Goal: Task Accomplishment & Management: Complete application form

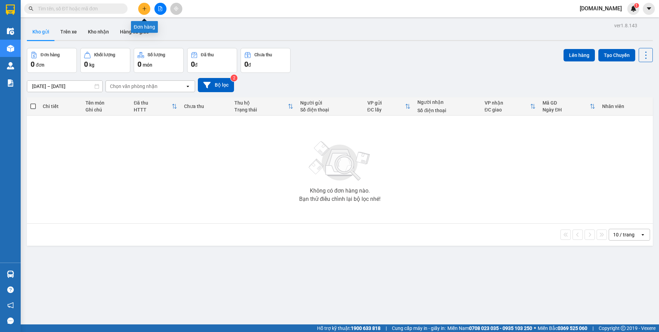
click at [143, 8] on icon "plus" at bounding box center [144, 8] width 5 height 5
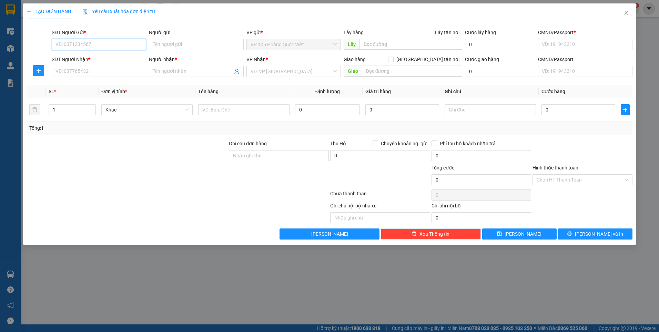
click at [104, 47] on input "SĐT Người Gửi *" at bounding box center [99, 44] width 94 height 11
type input "0948469899"
click at [164, 46] on input "Người gửi" at bounding box center [196, 44] width 94 height 11
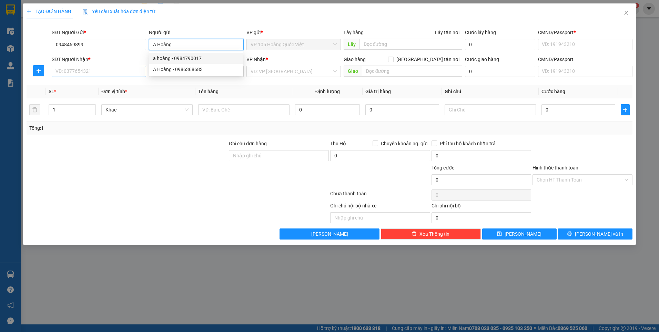
type input "A Hoàng"
click at [111, 72] on input "SĐT Người Nhận *" at bounding box center [99, 71] width 94 height 11
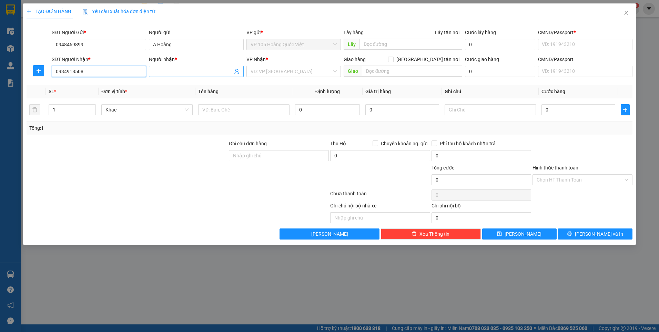
type input "0934918508"
click at [164, 72] on input "Người nhận *" at bounding box center [192, 72] width 79 height 8
type input "C Huệ"
click at [155, 44] on input "A Hoàng" at bounding box center [196, 44] width 94 height 11
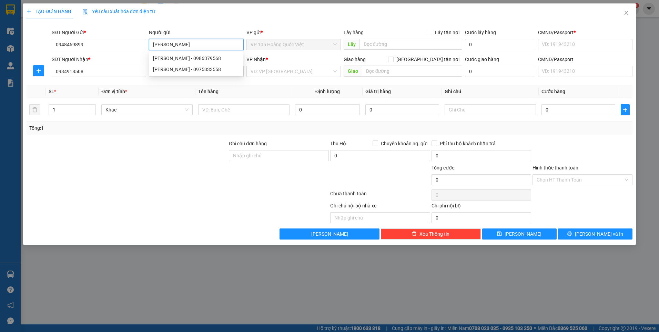
type input "A Hoàng"
click at [211, 19] on div "TẠO ĐƠN HÀNG Yêu cầu xuất hóa đơn điện tử" at bounding box center [330, 11] width 606 height 16
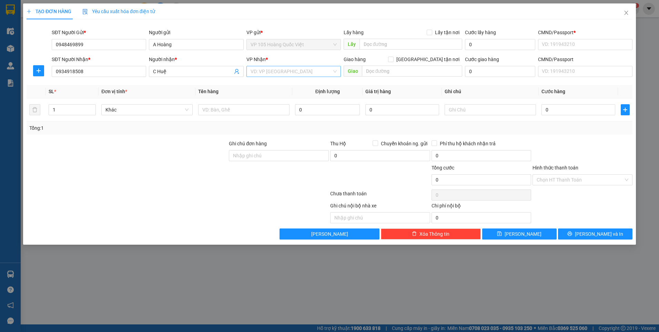
click at [335, 71] on div "VD: VP Sài Gòn" at bounding box center [293, 71] width 94 height 11
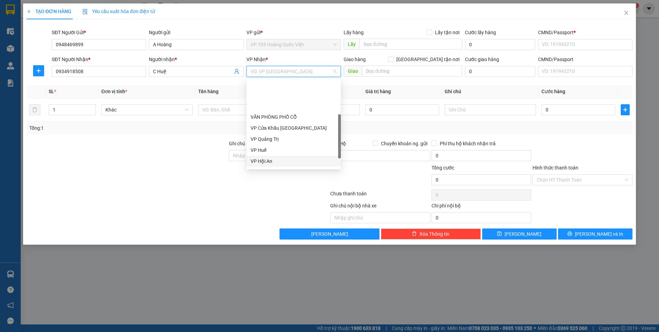
scroll to position [69, 0]
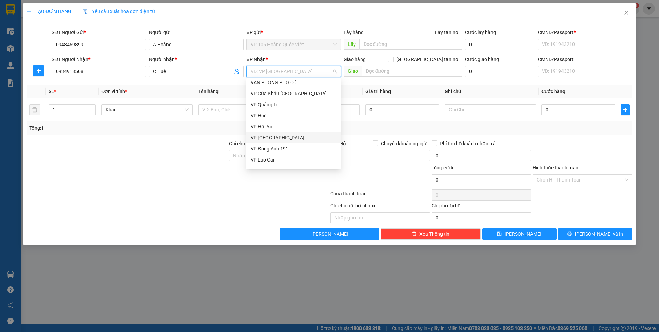
click at [270, 140] on div "VP Đà Nẵng" at bounding box center [294, 138] width 86 height 8
click at [350, 296] on div "TẠO ĐƠN HÀNG Yêu cầu xuất hóa đơn điện tử Transit Pickup Surcharge Ids Transit …" at bounding box center [329, 166] width 659 height 332
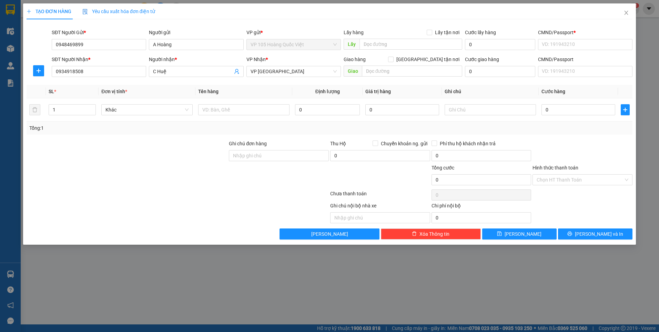
click at [461, 310] on div "TẠO ĐƠN HÀNG Yêu cầu xuất hóa đơn điện tử Transit Pickup Surcharge Ids Transit …" at bounding box center [329, 166] width 659 height 332
click at [405, 74] on input "text" at bounding box center [412, 71] width 101 height 11
click at [334, 72] on span "VP Đà Nẵng" at bounding box center [294, 71] width 86 height 10
click at [585, 80] on div "Transit Pickup Surcharge Ids Transit Deliver Surcharge Ids Transit Deliver Surc…" at bounding box center [330, 132] width 606 height 214
click at [389, 74] on input "text" at bounding box center [412, 71] width 101 height 11
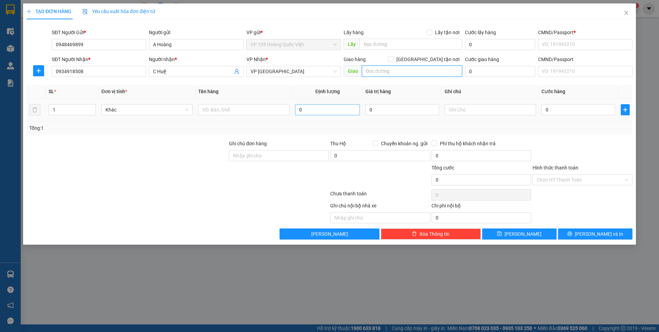
type input "b"
type input "BX Đà Nẵng"
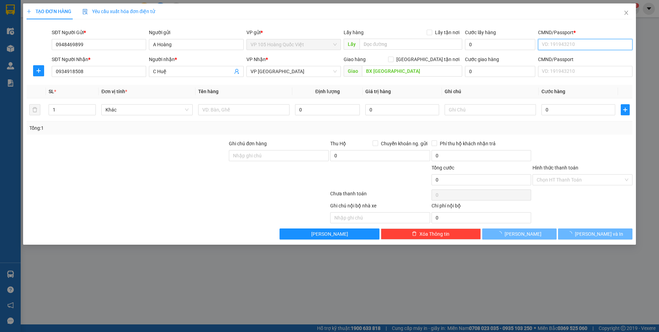
click at [559, 43] on input "CMND/Passport *" at bounding box center [585, 44] width 94 height 11
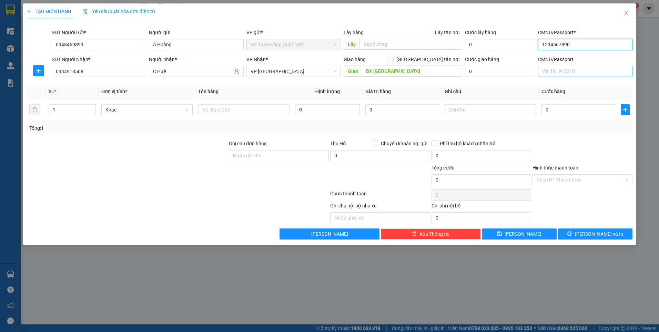
type input "1234567890"
click at [551, 72] on input "CMND/Passport" at bounding box center [585, 71] width 94 height 11
type input "6"
type input "6868686868"
click at [211, 112] on input "text" at bounding box center [243, 109] width 91 height 11
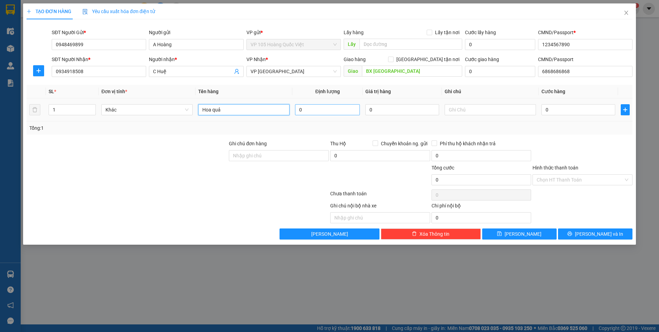
type input "Hoa quả"
click at [307, 109] on input "0" at bounding box center [327, 109] width 65 height 11
type input "0"
click at [309, 157] on input "Ghi chú đơn hàng" at bounding box center [279, 155] width 100 height 11
click at [558, 111] on input "0" at bounding box center [579, 109] width 74 height 11
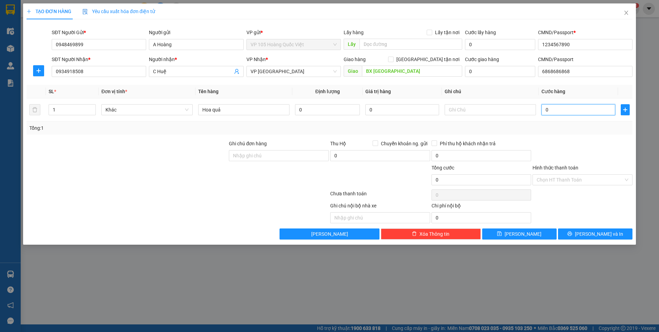
type input "5"
type input "0"
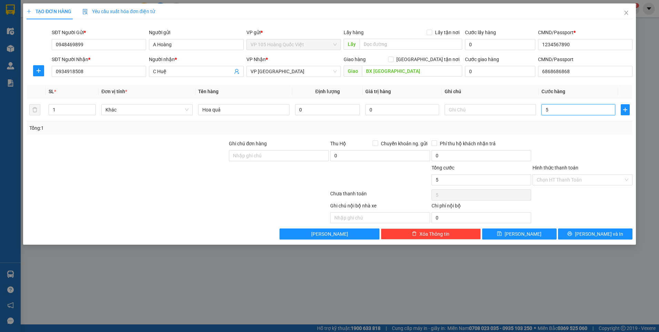
type input "0"
type input "01"
type input "1"
type input "010"
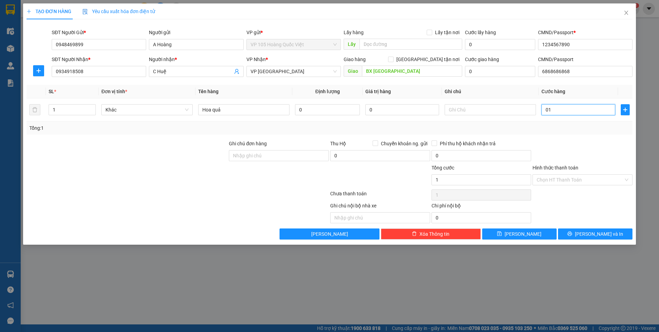
type input "10"
type input "0.100"
type input "100"
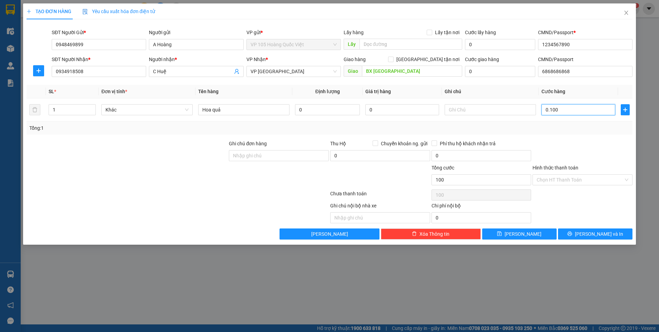
type input "010"
type input "10"
type input "01"
type input "1"
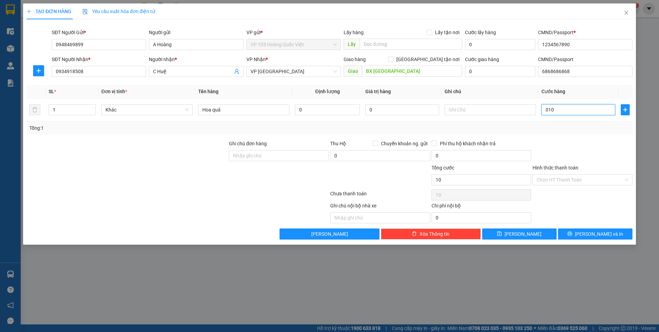
type input "1"
type input "0"
type input "01"
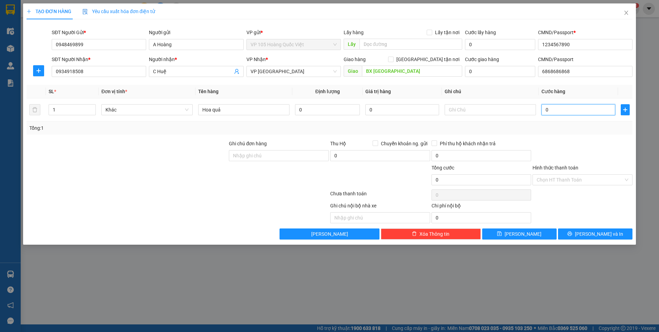
type input "1"
type input "010"
type input "10"
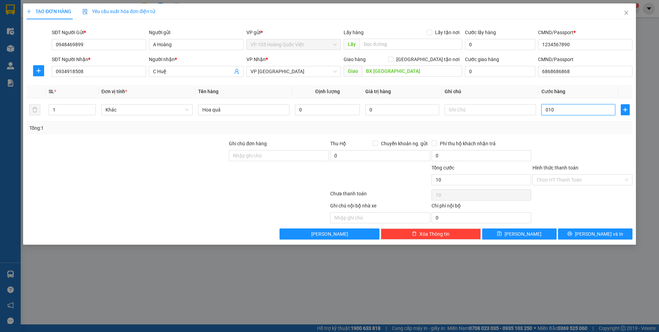
type input "0.100"
type input "100"
type input "01.000"
type input "1.000"
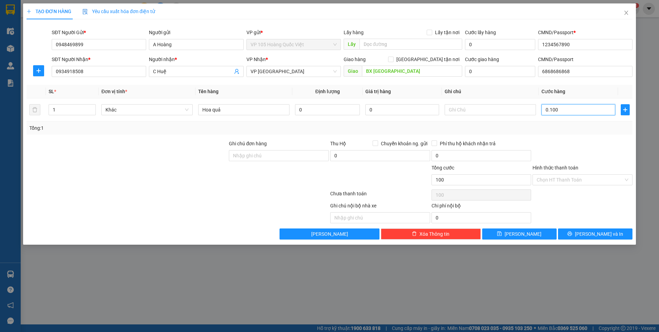
type input "1.000"
type input "010.000"
type input "10.000"
type input "0.100.000"
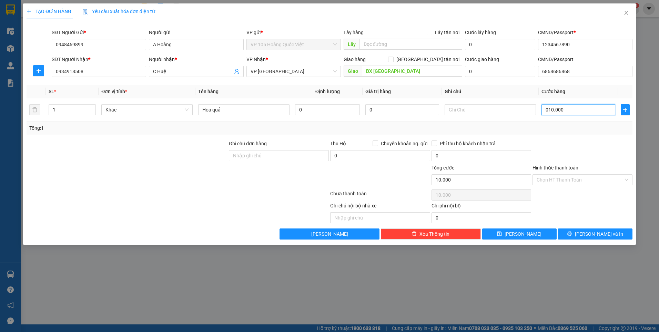
type input "100.000"
drag, startPoint x: 550, startPoint y: 109, endPoint x: 546, endPoint y: 110, distance: 3.8
click at [546, 110] on input "0.100.000" at bounding box center [579, 109] width 74 height 11
type input "100.000"
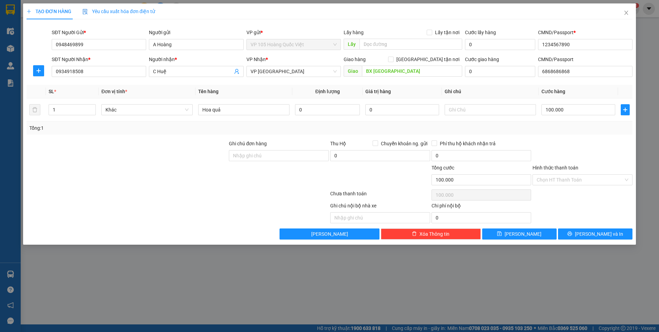
click at [549, 126] on div "Tổng: 1" at bounding box center [329, 128] width 601 height 8
click at [483, 111] on input "text" at bounding box center [490, 109] width 91 height 11
type input "n"
type input "NGƯỜI NHẬN TRẢ TIỀN CƯỚC"
click at [254, 152] on input "Ghi chú đơn hàng" at bounding box center [279, 155] width 100 height 11
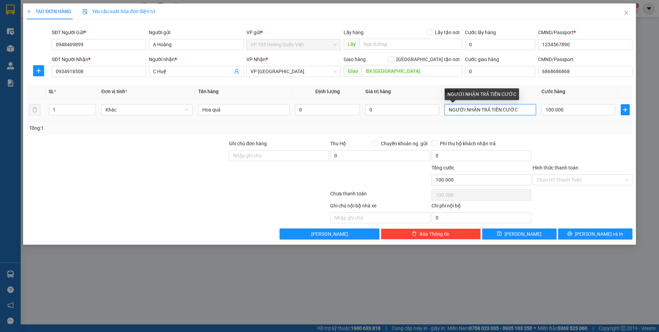
drag, startPoint x: 521, startPoint y: 109, endPoint x: 466, endPoint y: 110, distance: 54.8
click at [466, 110] on input "NGƯỜI NHẬN TRẢ TIỀN CƯỚC" at bounding box center [490, 109] width 91 height 11
drag, startPoint x: 455, startPoint y: 111, endPoint x: 447, endPoint y: 112, distance: 8.0
click at [447, 112] on input "NGƯỜI NHẬN TRẢ TIỀN CƯỚC" at bounding box center [490, 109] width 91 height 11
click at [450, 110] on input "NGƯỜI NHẬN TRẢ TIỀN CƯỚC" at bounding box center [490, 109] width 91 height 11
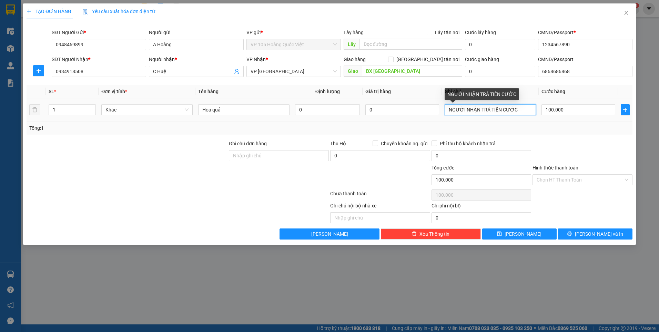
drag, startPoint x: 517, startPoint y: 109, endPoint x: 443, endPoint y: 110, distance: 74.1
click at [443, 110] on td "NGƯỜI NHẬN TRẢ TIỀN CƯỚC" at bounding box center [490, 109] width 97 height 23
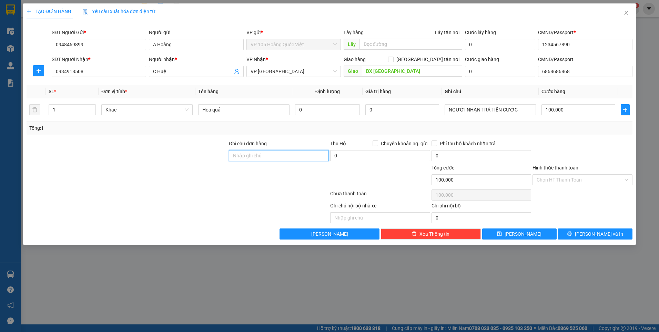
click at [291, 153] on input "Ghi chú đơn hàng" at bounding box center [279, 155] width 100 height 11
paste input "NGƯỜI NHẬN TRẢ TIỀN CƯỚC"
type input "NGƯỜI NHẬN TRẢ TIỀN CƯỚC"
click at [410, 175] on div at bounding box center [380, 176] width 101 height 24
click at [367, 215] on input "text" at bounding box center [380, 217] width 100 height 11
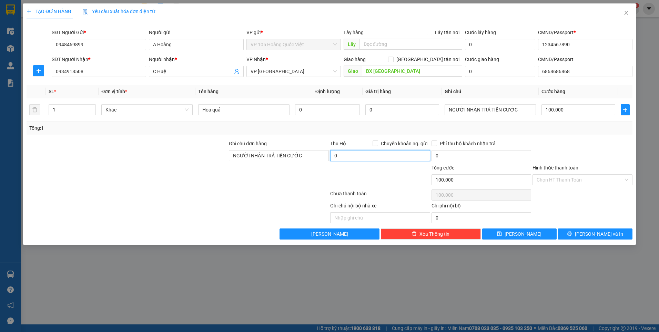
click at [335, 153] on input "0" at bounding box center [380, 155] width 100 height 11
type input "100.000"
click at [375, 167] on div at bounding box center [380, 176] width 101 height 24
click at [402, 171] on div at bounding box center [380, 176] width 101 height 24
click at [301, 110] on input "0" at bounding box center [327, 109] width 65 height 11
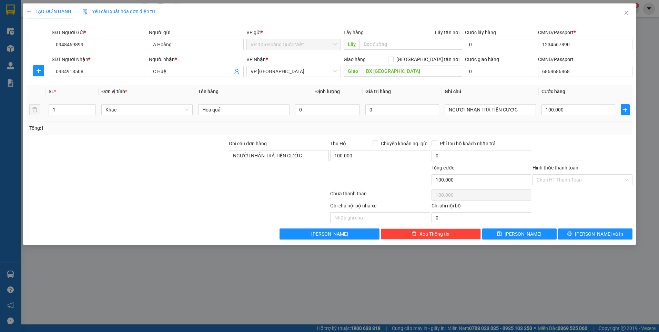
click at [310, 118] on td "0" at bounding box center [327, 109] width 70 height 23
click at [299, 112] on input "0" at bounding box center [327, 109] width 65 height 11
click at [144, 108] on span "Khác" at bounding box center [146, 109] width 83 height 10
type input "7"
click at [146, 108] on span "Khác" at bounding box center [146, 109] width 83 height 10
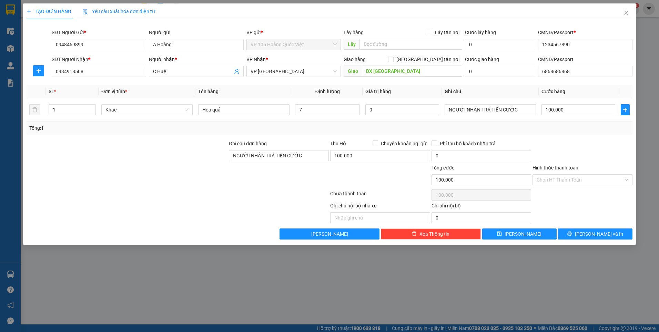
click at [175, 163] on div at bounding box center [127, 152] width 202 height 24
click at [378, 169] on div at bounding box center [380, 176] width 101 height 24
type input "0"
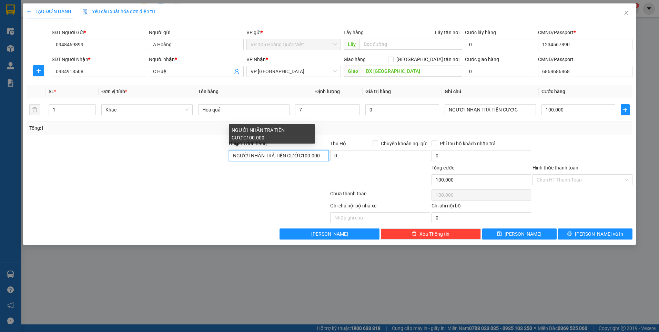
click at [298, 154] on input "NGƯỜI NHẬN TRẢ TIỀN CƯỚC100.000" at bounding box center [279, 155] width 100 height 11
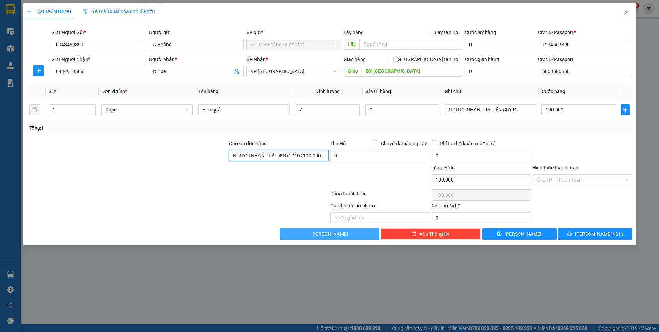
type input "NGƯỜI NHẬN TRẢ TIỀN CƯỚC 100.000"
click at [347, 231] on button "Lưu nháp" at bounding box center [330, 233] width 100 height 11
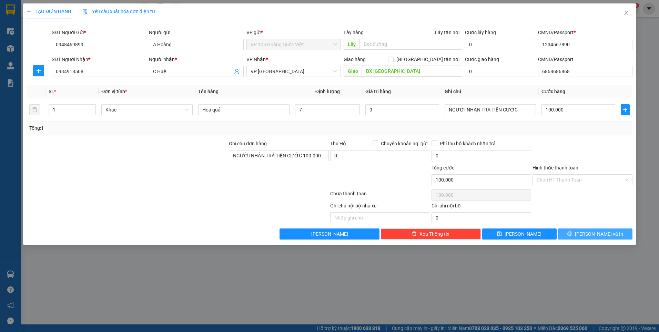
click at [587, 235] on button "Lưu và In" at bounding box center [595, 233] width 74 height 11
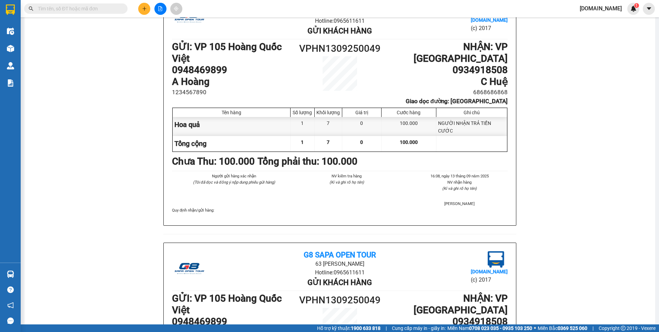
scroll to position [34, 0]
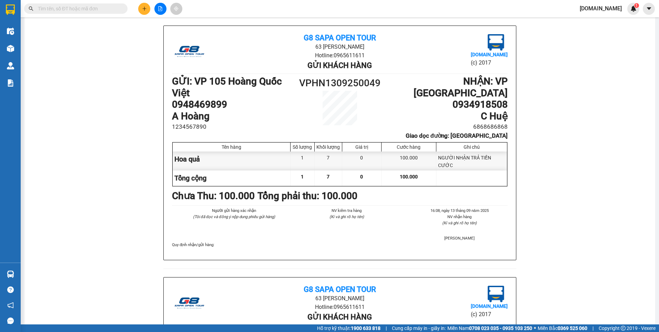
click at [64, 191] on div "G8 SAPA OPEN TOUR 63 Nguyễn Văn Huyên Hotline: 0965611611 Gửi khách hàng Vexere…" at bounding box center [340, 277] width 614 height 503
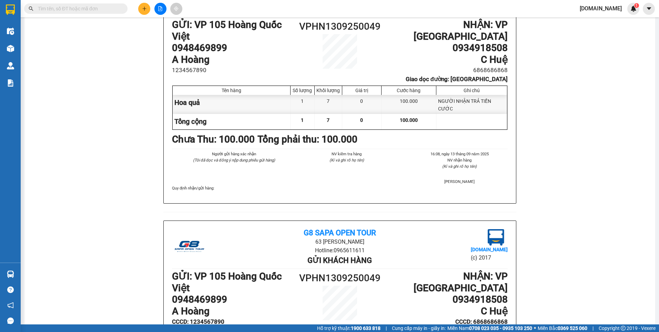
scroll to position [0, 0]
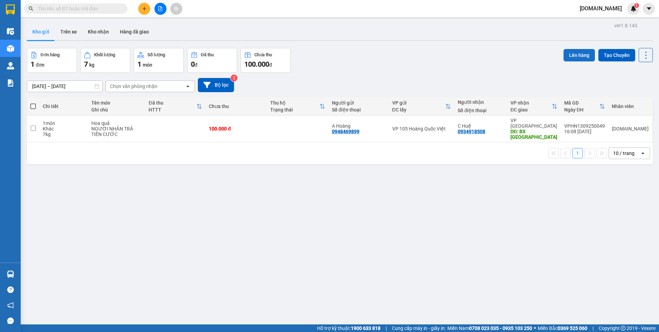
click at [573, 55] on button "Lên hàng" at bounding box center [579, 55] width 31 height 12
click at [39, 127] on td at bounding box center [33, 128] width 12 height 27
checkbox input "true"
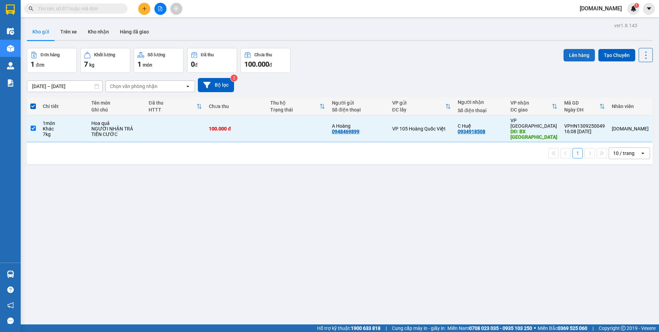
click at [576, 57] on button "Lên hàng" at bounding box center [579, 55] width 31 height 12
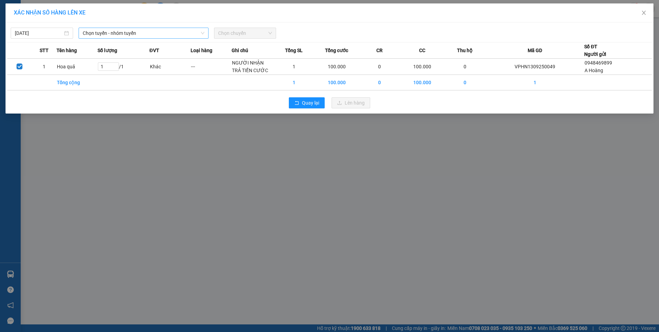
click at [204, 34] on icon "down" at bounding box center [203, 33] width 4 height 4
click at [189, 32] on span "Chọn tuyến - nhóm tuyến" at bounding box center [144, 33] width 122 height 10
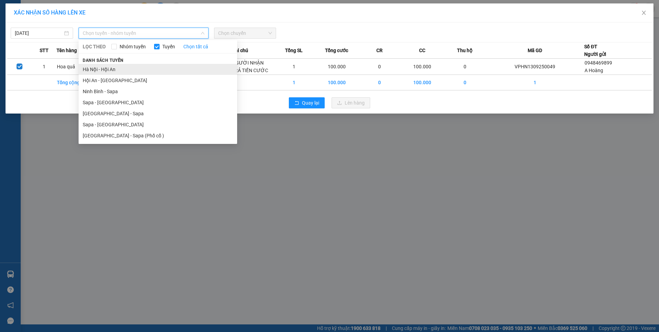
click at [117, 71] on li "Hà Nội - Hội An" at bounding box center [158, 69] width 159 height 11
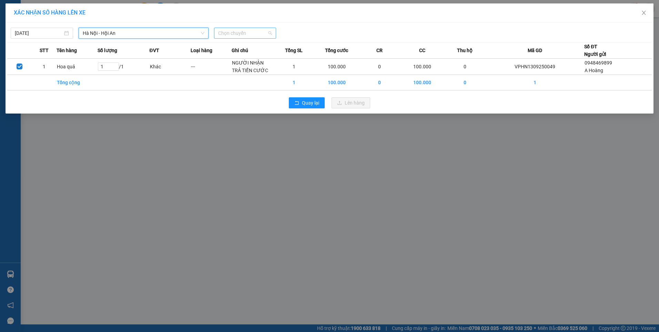
click at [271, 33] on span "Chọn chuyến" at bounding box center [245, 33] width 54 height 10
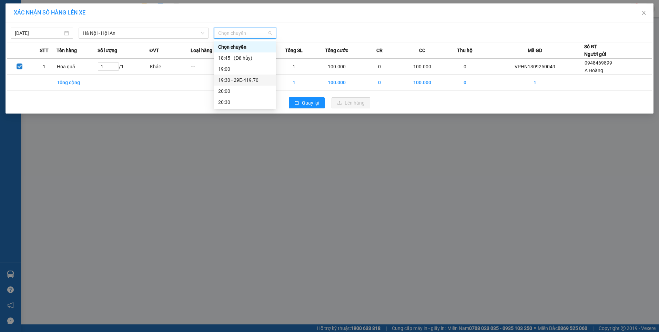
click at [251, 80] on div "19:30 - 29E-419.70" at bounding box center [245, 80] width 54 height 8
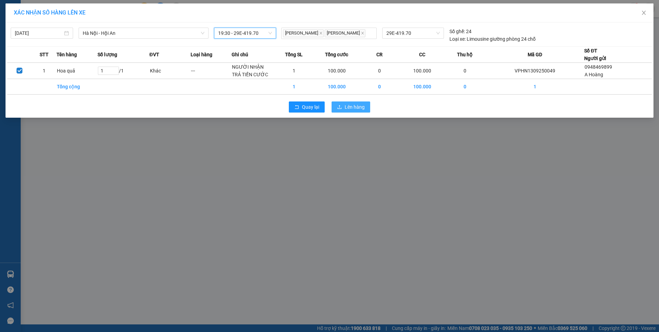
click at [353, 107] on span "Lên hàng" at bounding box center [355, 107] width 20 height 8
